Goal: Information Seeking & Learning: Learn about a topic

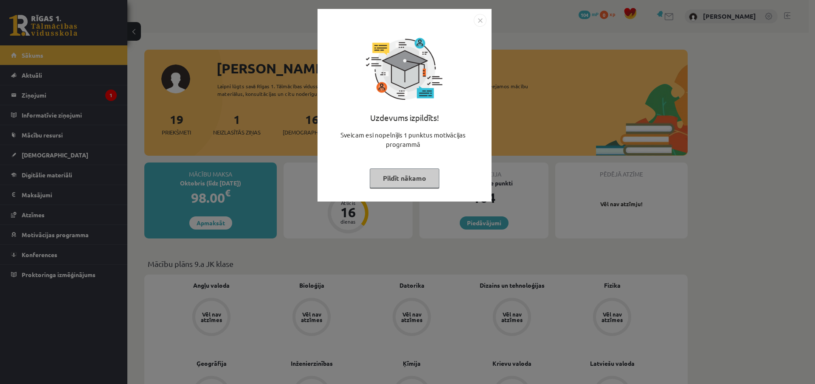
click at [417, 176] on button "Pildīt nākamo" at bounding box center [405, 179] width 70 height 20
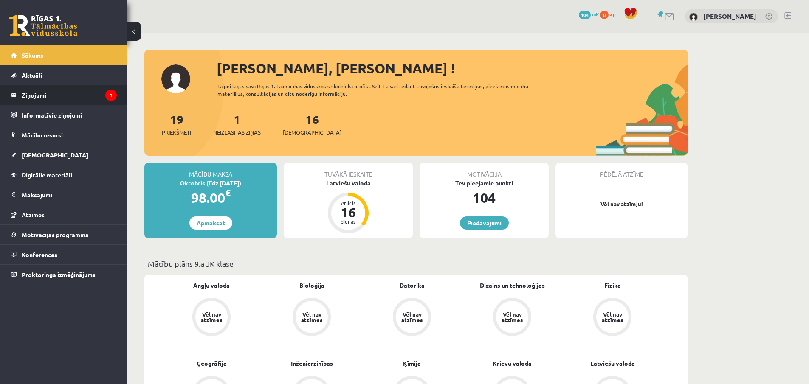
click at [91, 96] on legend "Ziņojumi 1" at bounding box center [69, 95] width 95 height 20
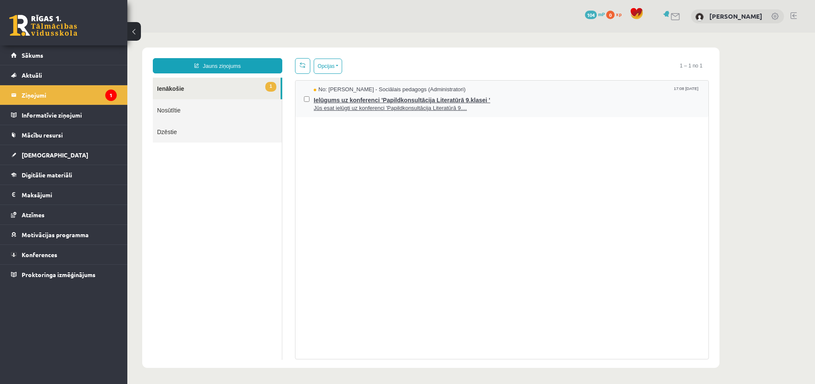
click at [365, 97] on span "Ielūgums uz konferenci 'Papildkonsultācija Literatūrā 9.klasei '" at bounding box center [507, 99] width 386 height 11
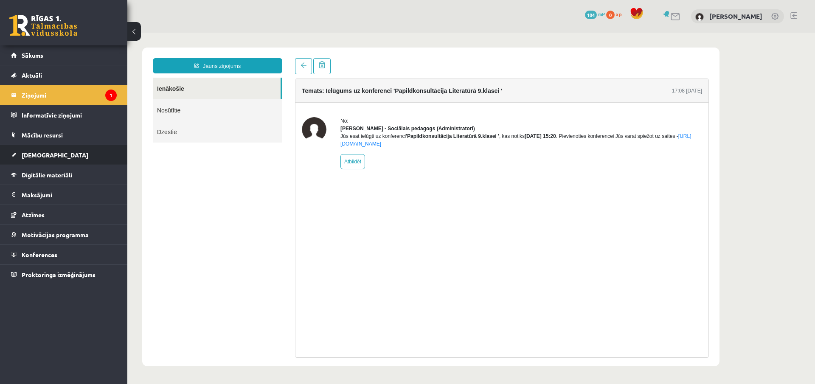
click at [50, 145] on link "[DEMOGRAPHIC_DATA]" at bounding box center [64, 155] width 106 height 20
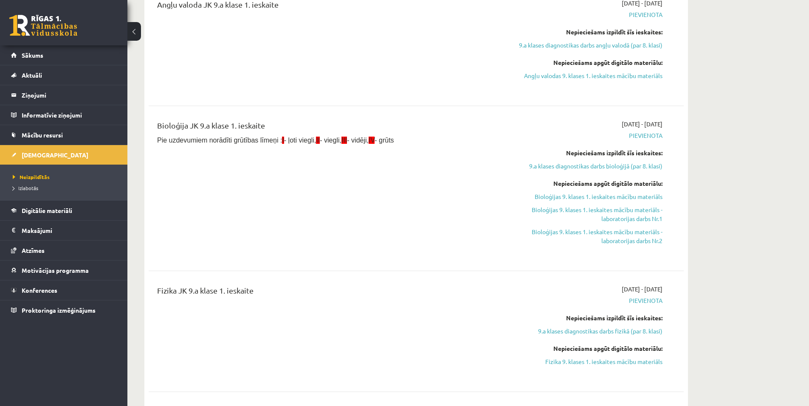
scroll to position [560, 0]
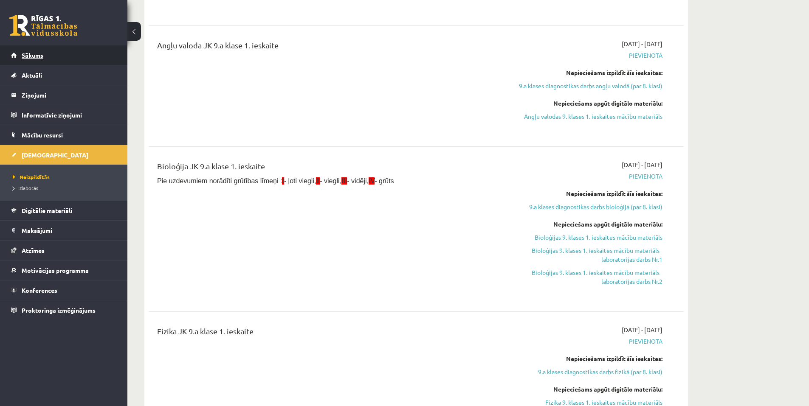
click at [52, 58] on link "Sākums" at bounding box center [64, 55] width 106 height 20
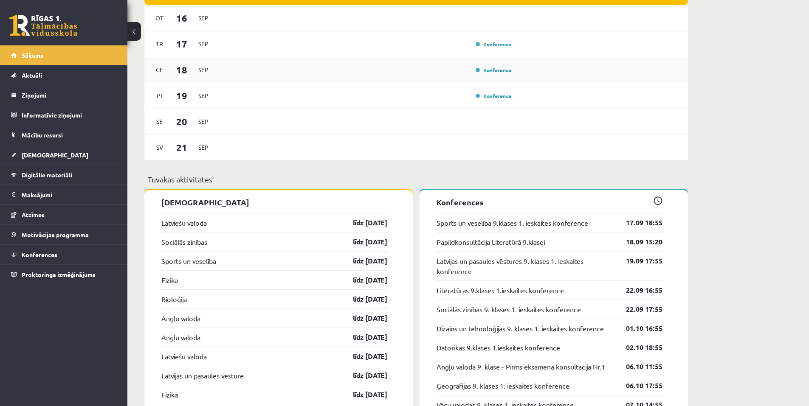
scroll to position [594, 0]
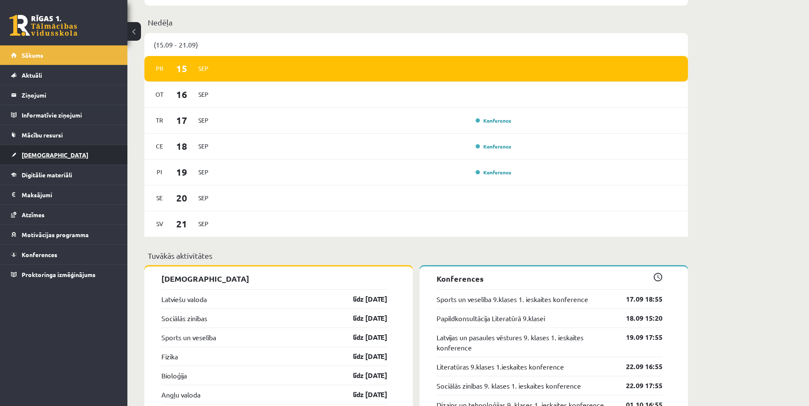
click at [75, 157] on link "[DEMOGRAPHIC_DATA]" at bounding box center [64, 155] width 106 height 20
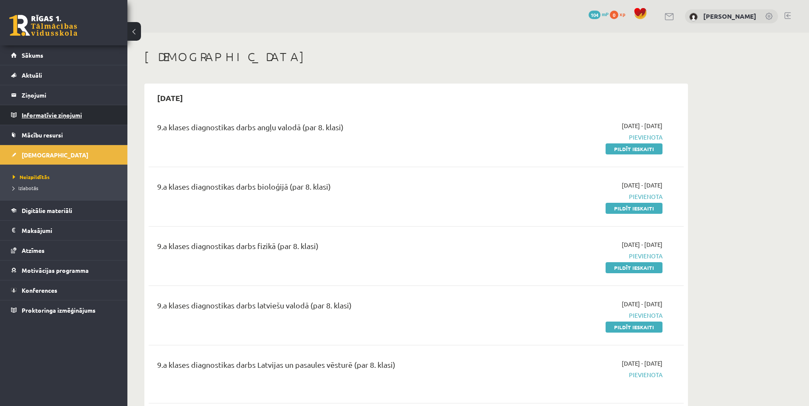
click at [82, 111] on legend "Informatīvie ziņojumi 0" at bounding box center [69, 115] width 95 height 20
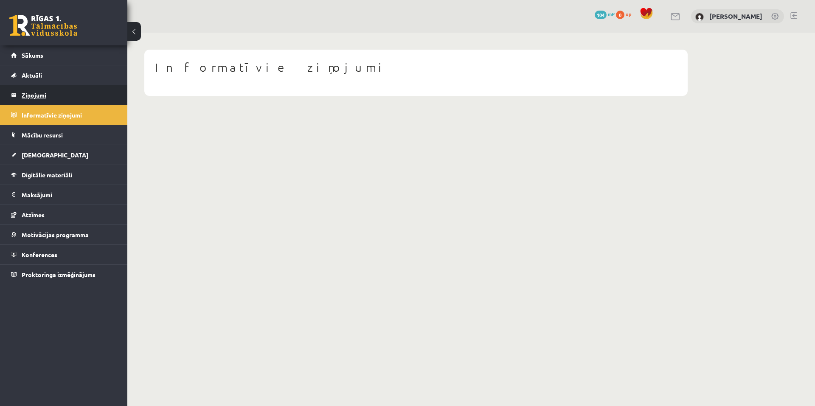
click at [69, 99] on legend "Ziņojumi 0" at bounding box center [69, 95] width 95 height 20
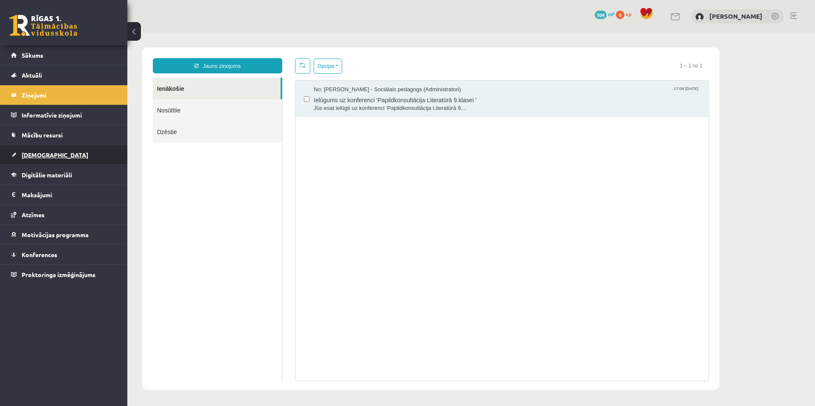
click at [68, 163] on link "[DEMOGRAPHIC_DATA]" at bounding box center [64, 155] width 106 height 20
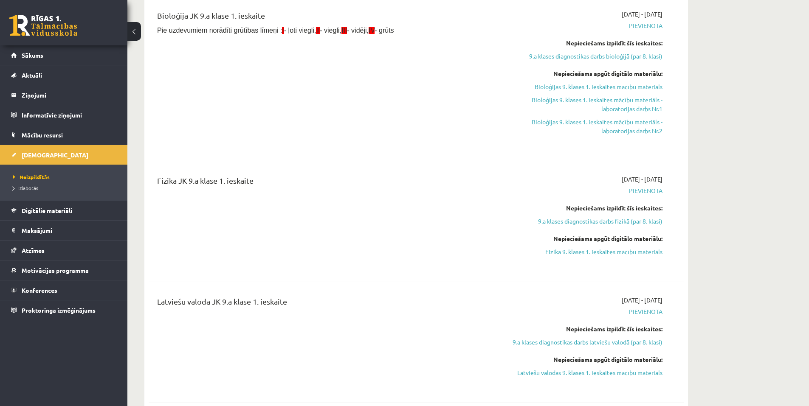
scroll to position [793, 0]
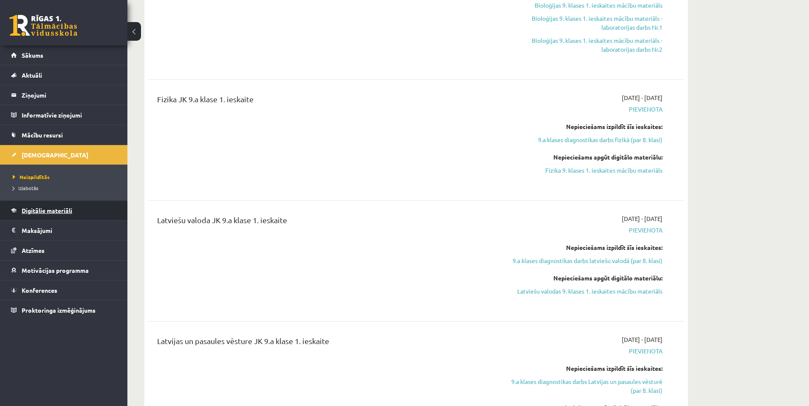
click at [36, 213] on span "Digitālie materiāli" at bounding box center [47, 211] width 51 height 8
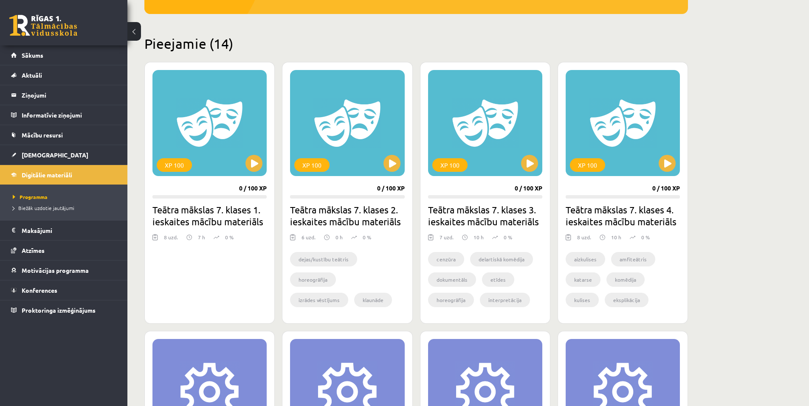
scroll to position [99, 0]
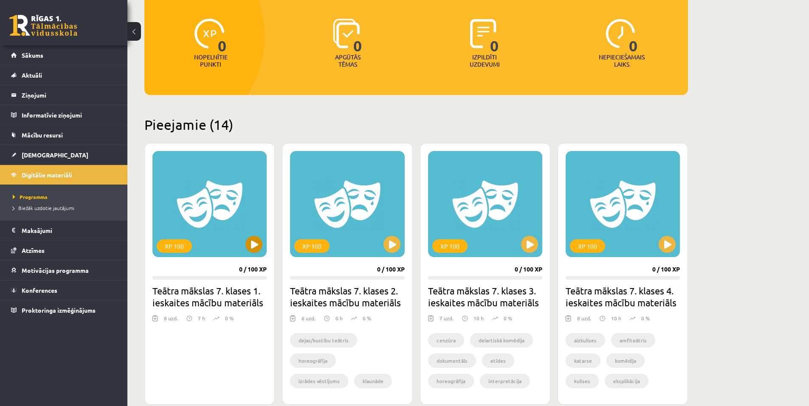
click at [177, 238] on div "XP 100" at bounding box center [209, 204] width 114 height 106
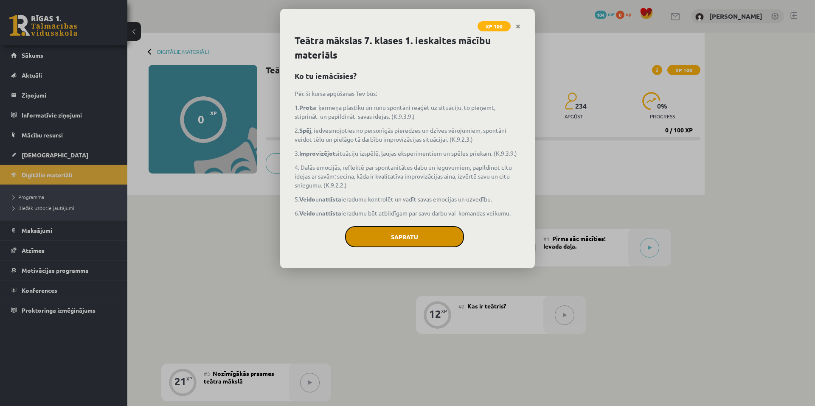
click at [418, 234] on button "Sapratu" at bounding box center [404, 236] width 119 height 21
